Goal: Information Seeking & Learning: Check status

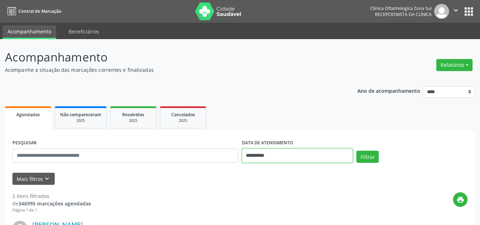
click at [294, 161] on input "**********" at bounding box center [297, 156] width 111 height 14
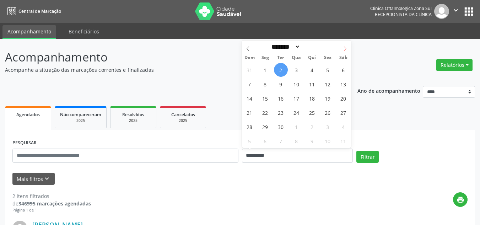
click at [348, 48] on span at bounding box center [345, 47] width 12 height 12
select select "*"
click at [295, 69] on span "1" at bounding box center [297, 70] width 14 height 14
type input "**********"
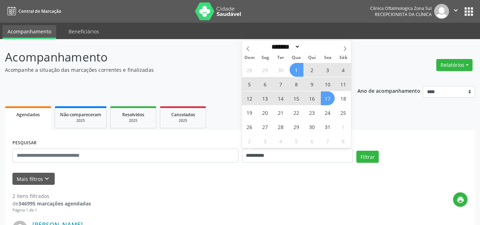
click at [330, 96] on span "17" at bounding box center [328, 98] width 14 height 14
select select "*"
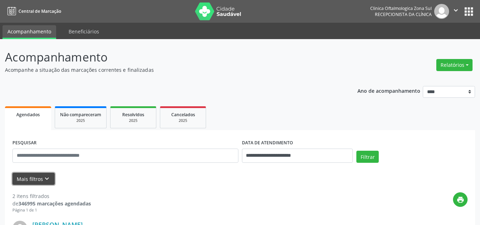
click at [41, 175] on button "Mais filtros keyboard_arrow_down" at bounding box center [33, 179] width 42 height 12
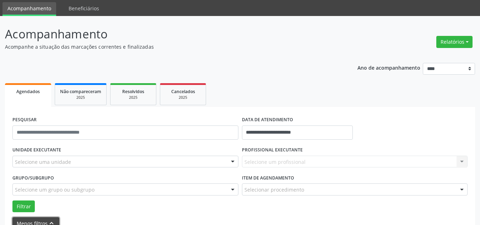
scroll to position [36, 0]
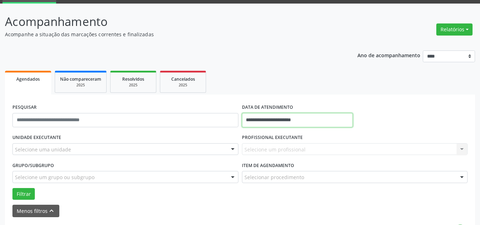
drag, startPoint x: 268, startPoint y: 121, endPoint x: 288, endPoint y: 120, distance: 19.9
click at [270, 121] on input "**********" at bounding box center [297, 120] width 111 height 14
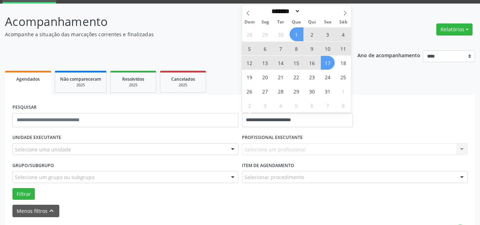
click at [315, 46] on span "9" at bounding box center [312, 49] width 14 height 14
type input "**********"
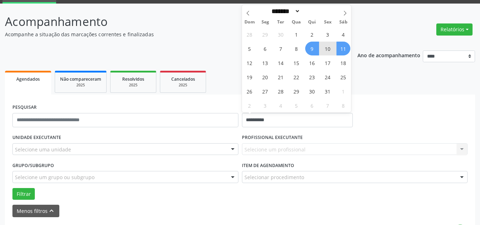
click at [347, 49] on span "11" at bounding box center [344, 49] width 14 height 14
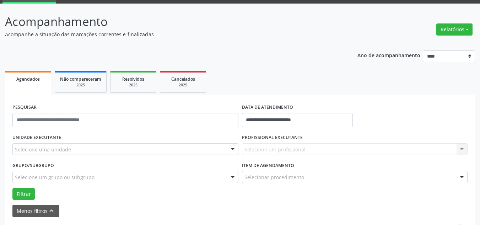
click at [73, 151] on div "Selecione uma unidade" at bounding box center [125, 149] width 226 height 12
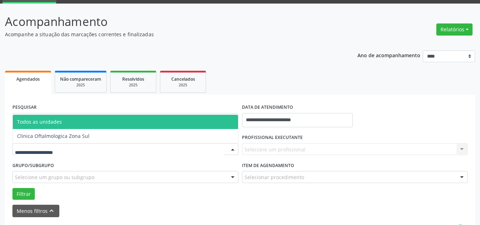
click at [71, 119] on span "Todos as unidades" at bounding box center [125, 122] width 225 height 14
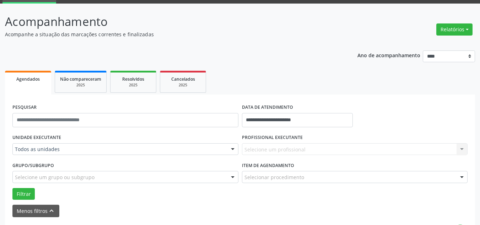
click at [55, 154] on div "Todos as unidades" at bounding box center [125, 149] width 226 height 12
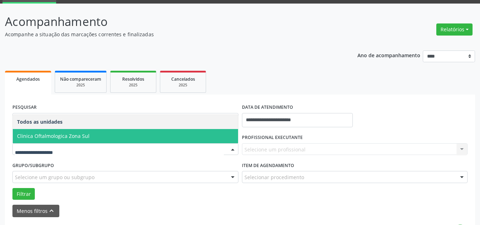
click at [76, 136] on span "Clinica Oftalmologica Zona Sul" at bounding box center [53, 136] width 73 height 7
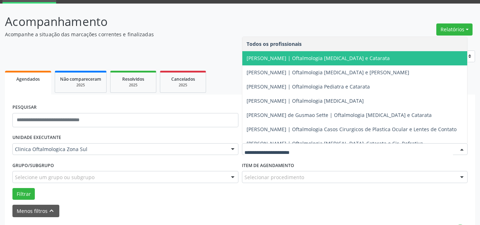
click at [272, 60] on span "[PERSON_NAME] | Oftalmologia [MEDICAL_DATA] e Catarata" at bounding box center [318, 58] width 143 height 7
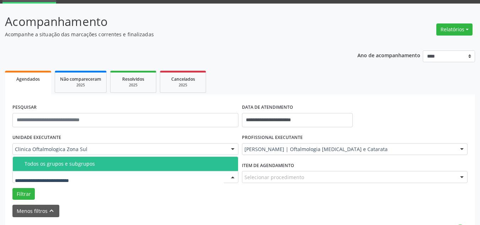
click at [43, 164] on div "Todos os grupos e subgrupos" at bounding box center [129, 164] width 209 height 6
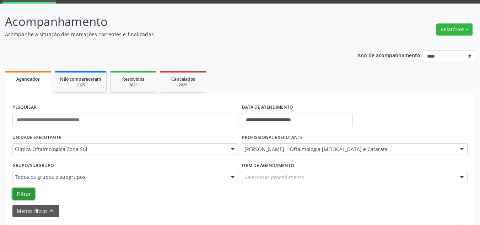
click at [29, 190] on button "Filtrar" at bounding box center [23, 194] width 22 height 12
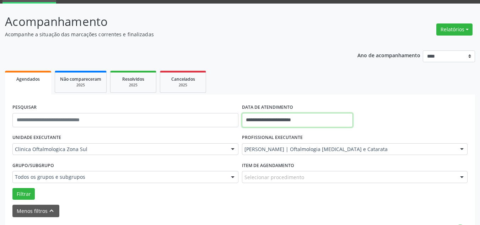
click at [274, 117] on input "**********" at bounding box center [297, 120] width 111 height 14
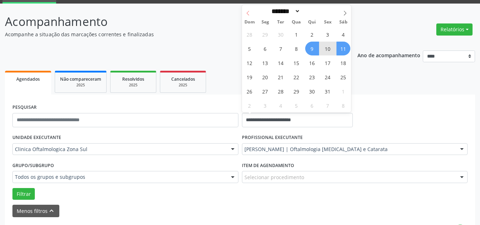
click at [248, 12] on icon at bounding box center [248, 13] width 5 height 5
select select "*"
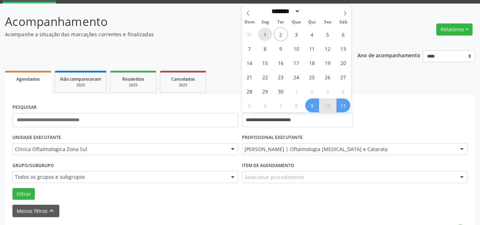
click at [262, 32] on span "1" at bounding box center [265, 34] width 14 height 14
type input "**********"
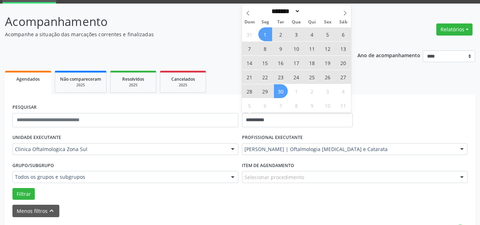
click at [281, 91] on span "30" at bounding box center [281, 91] width 14 height 14
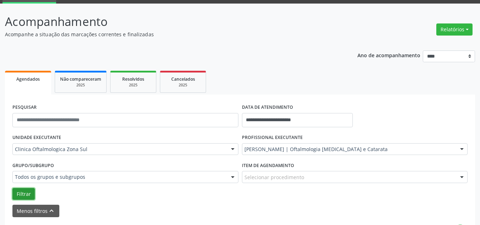
click at [26, 192] on button "Filtrar" at bounding box center [23, 194] width 22 height 12
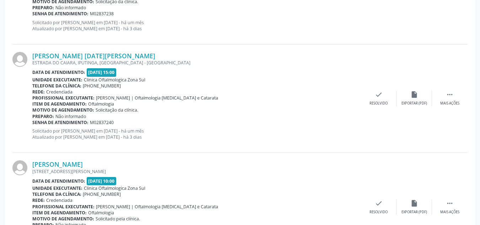
scroll to position [41, 0]
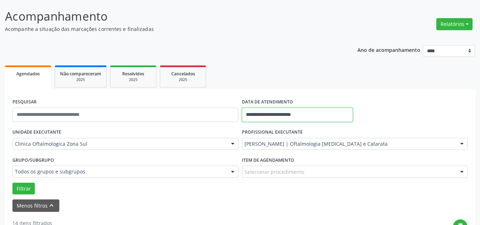
click at [299, 116] on input "**********" at bounding box center [297, 115] width 111 height 14
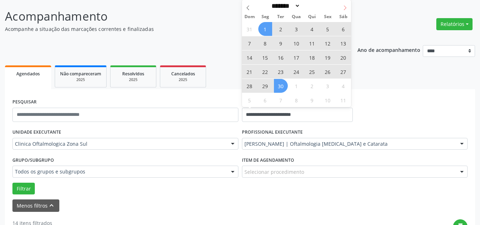
click at [344, 6] on icon at bounding box center [345, 8] width 2 height 5
select select "*"
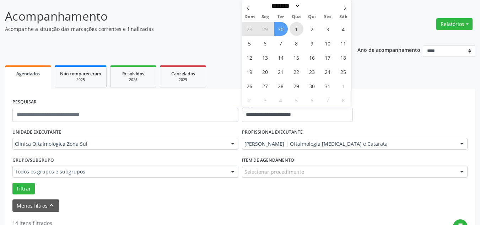
click at [292, 27] on span "1" at bounding box center [297, 29] width 14 height 14
type input "**********"
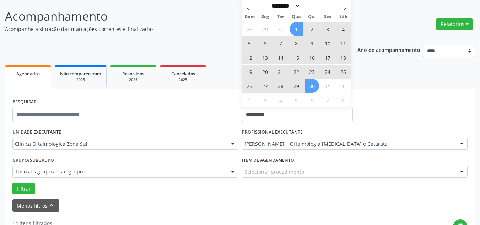
click at [311, 85] on span "30" at bounding box center [312, 86] width 14 height 14
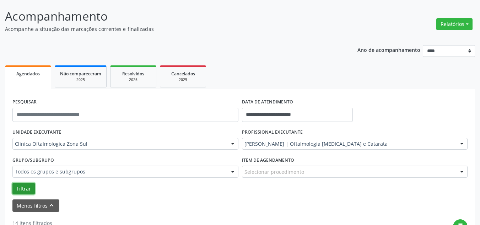
click at [22, 184] on button "Filtrar" at bounding box center [23, 189] width 22 height 12
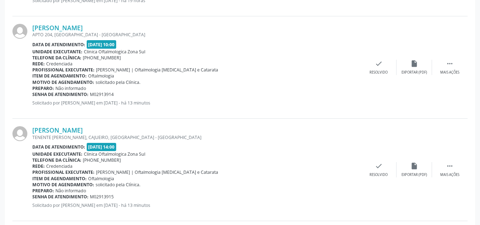
scroll to position [867, 0]
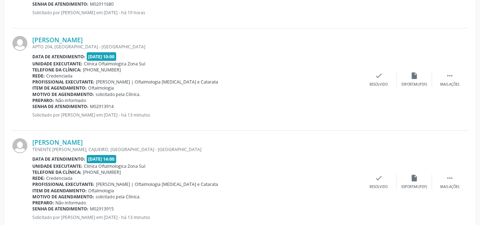
drag, startPoint x: 119, startPoint y: 106, endPoint x: 33, endPoint y: 106, distance: 86.0
click at [33, 106] on div "Senha de atendimento: M02913914" at bounding box center [196, 106] width 329 height 6
copy div "Senha de atendimento: M02913914"
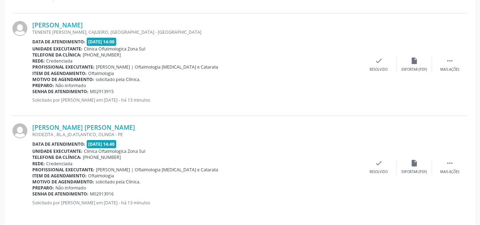
scroll to position [990, 0]
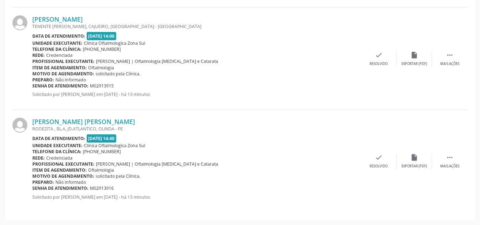
drag, startPoint x: 114, startPoint y: 187, endPoint x: 33, endPoint y: 188, distance: 81.8
click at [33, 188] on div "Senha de atendimento: M02913916" at bounding box center [196, 188] width 329 height 6
copy div "Senha de atendimento: M02913916"
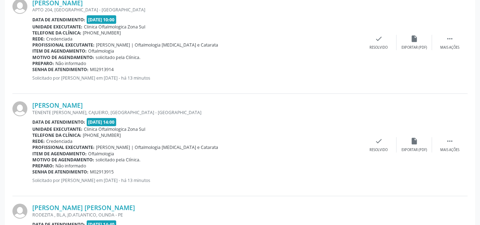
scroll to position [884, 0]
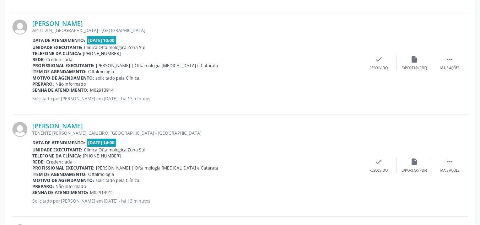
drag, startPoint x: 75, startPoint y: 125, endPoint x: 31, endPoint y: 125, distance: 44.1
click at [31, 125] on div "[PERSON_NAME] TENENTE [PERSON_NAME], [GEOGRAPHIC_DATA], [GEOGRAPHIC_DATA] - [GE…" at bounding box center [239, 165] width 455 height 102
copy div "[PERSON_NAME]"
drag, startPoint x: 118, startPoint y: 90, endPoint x: 107, endPoint y: 92, distance: 11.2
click at [107, 92] on div "Senha de atendimento: M02913914" at bounding box center [196, 90] width 329 height 6
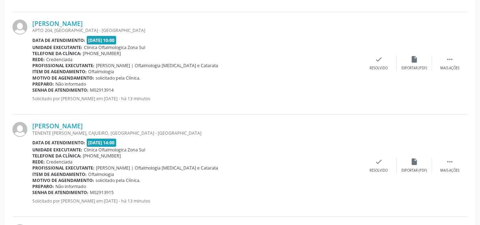
drag, startPoint x: 116, startPoint y: 192, endPoint x: 33, endPoint y: 192, distance: 82.8
click at [33, 192] on div "Senha de atendimento: M02913915" at bounding box center [196, 192] width 329 height 6
copy div "Senha de atendimento: M02913915"
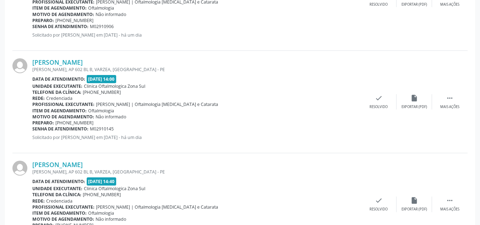
scroll to position [528, 0]
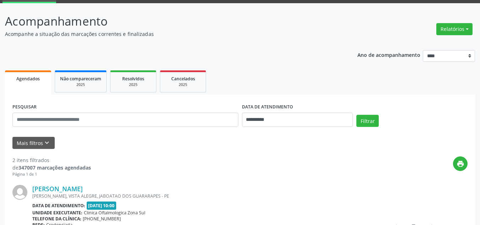
scroll to position [36, 0]
